Goal: Book appointment/travel/reservation

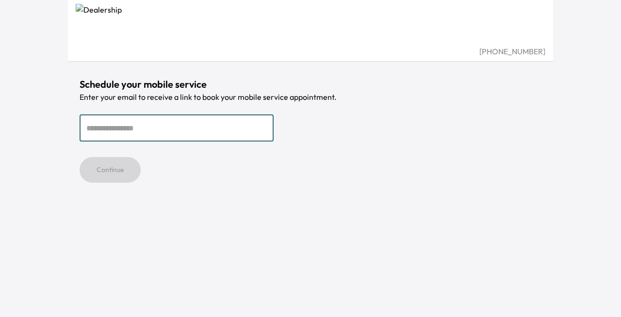
click at [169, 125] on input "email" at bounding box center [177, 127] width 194 height 27
type input "**********"
click at [116, 181] on button "Continue" at bounding box center [110, 170] width 61 height 26
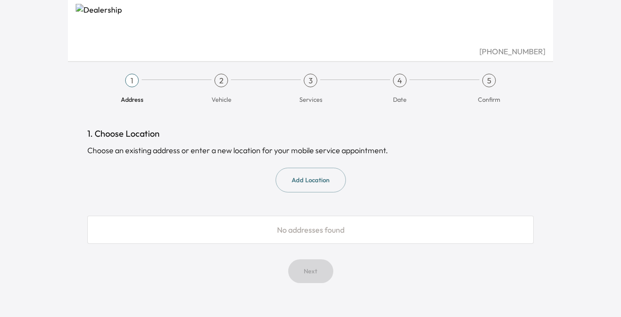
click at [316, 180] on button "Add Location" at bounding box center [310, 180] width 70 height 25
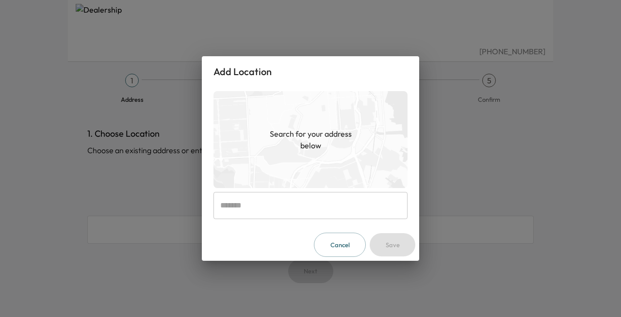
click at [318, 202] on input "text" at bounding box center [310, 205] width 194 height 27
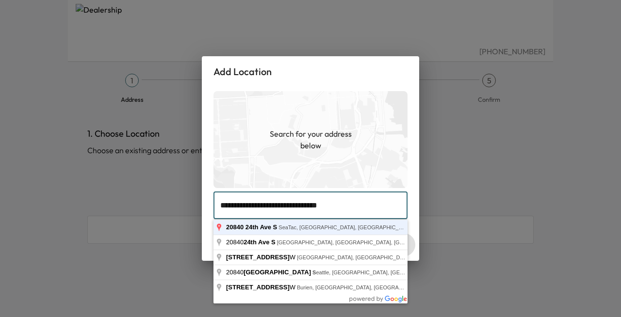
type input "**********"
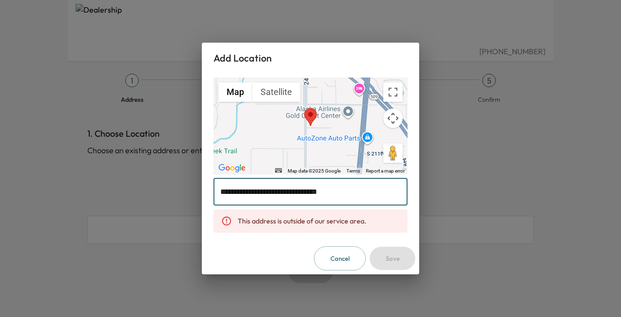
click at [320, 224] on div "This address is outside of our service area." at bounding box center [302, 220] width 128 height 17
drag, startPoint x: 350, startPoint y: 194, endPoint x: 191, endPoint y: 194, distance: 159.0
click at [191, 194] on div "**********" at bounding box center [310, 158] width 621 height 317
click at [340, 190] on input "text" at bounding box center [310, 191] width 194 height 27
paste input "**********"
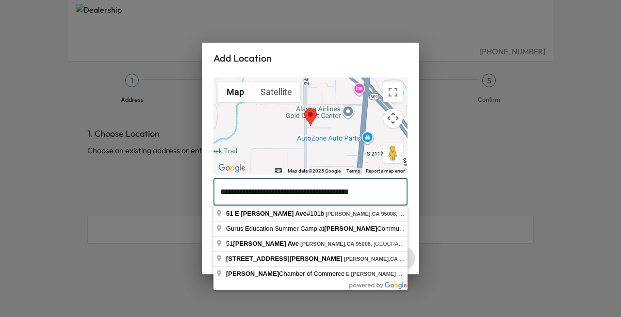
type input "**********"
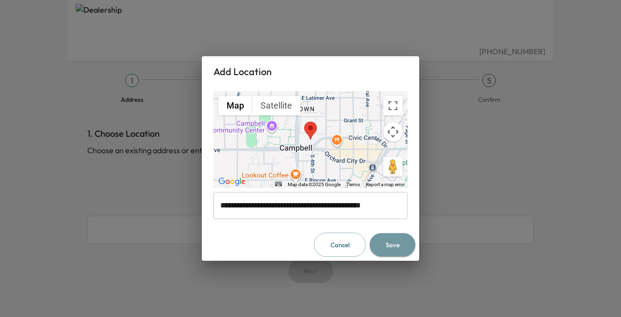
click at [403, 246] on button "Save" at bounding box center [392, 245] width 46 height 24
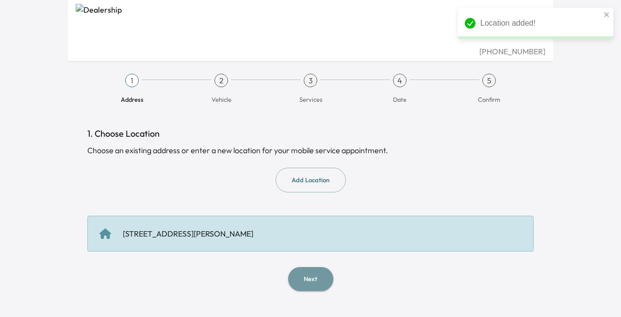
click at [315, 276] on button "Next" at bounding box center [310, 279] width 45 height 24
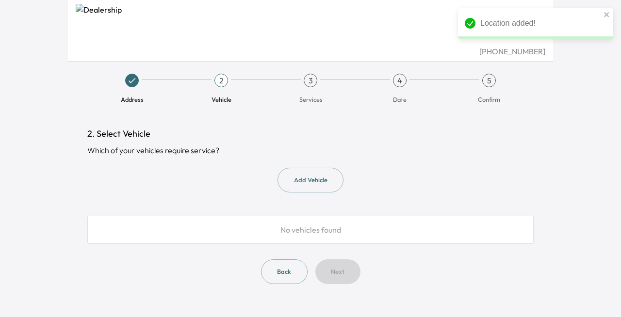
click at [316, 180] on button "Add Vehicle" at bounding box center [310, 180] width 66 height 25
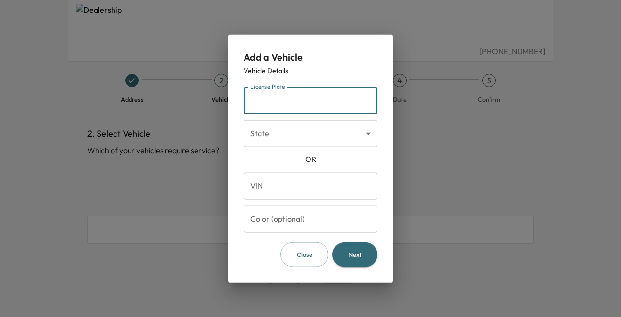
click at [313, 106] on input "License Plate" at bounding box center [310, 100] width 134 height 27
click at [327, 133] on body "[PHONE_NUMBER] Address 2 Vehicle 3 Services 4 Date 5 Confirm 2. Select Vehicle …" at bounding box center [310, 158] width 621 height 317
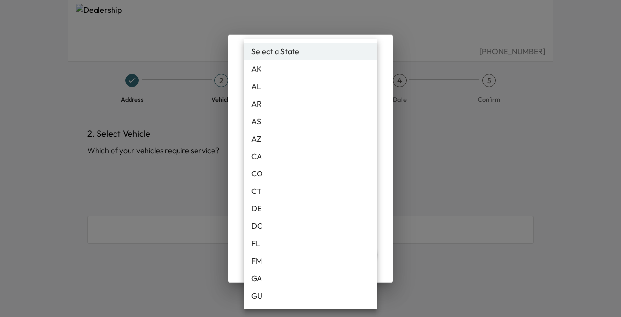
click at [382, 154] on div at bounding box center [310, 158] width 621 height 317
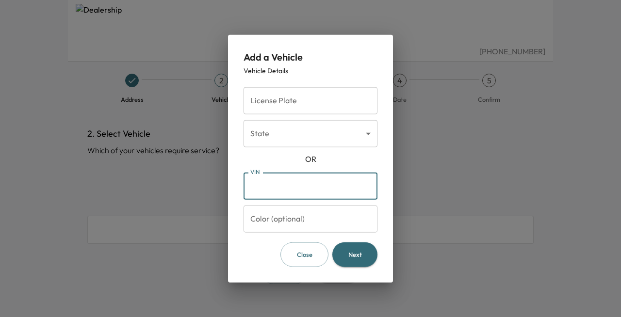
click at [320, 185] on input "VIN" at bounding box center [310, 186] width 134 height 27
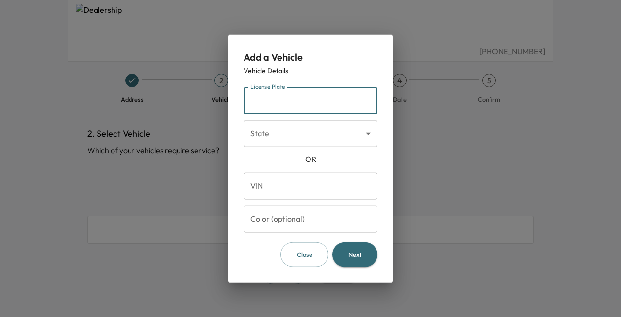
click at [322, 101] on input "License Plate" at bounding box center [310, 100] width 134 height 27
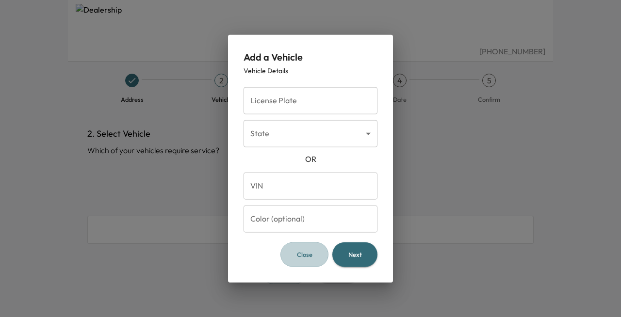
click at [315, 251] on button "Close" at bounding box center [304, 254] width 48 height 25
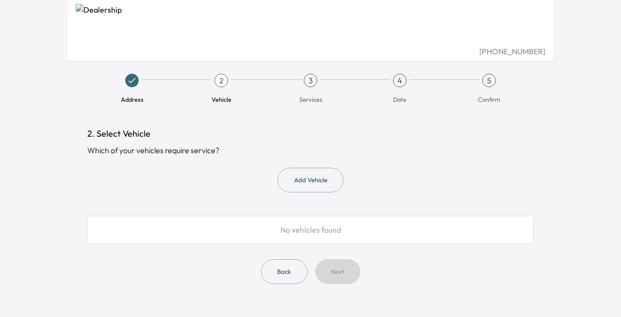
click at [231, 90] on span "Vehicle" at bounding box center [220, 95] width 81 height 16
click at [315, 85] on div "3" at bounding box center [311, 81] width 14 height 14
click at [309, 82] on div "3" at bounding box center [311, 81] width 14 height 14
click at [338, 269] on div "Back Next" at bounding box center [310, 271] width 446 height 25
click at [308, 97] on span "Services" at bounding box center [310, 99] width 23 height 9
